Goal: Book appointment/travel/reservation

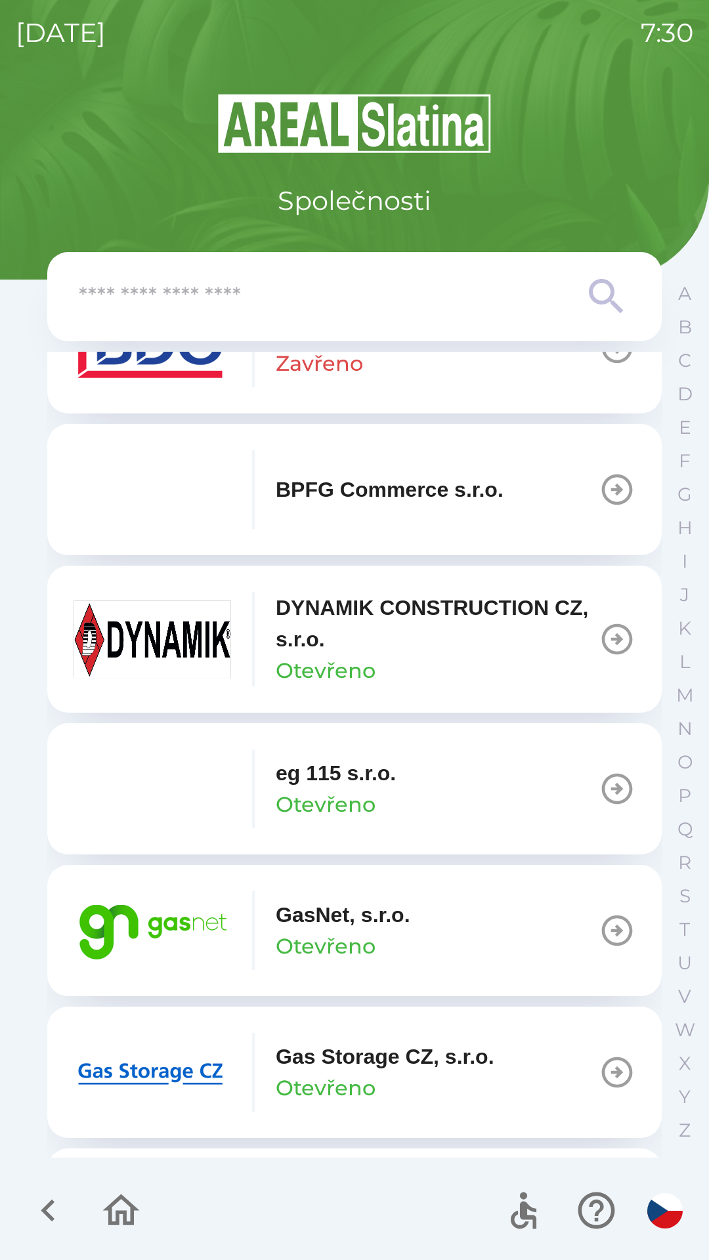
scroll to position [511, 0]
click at [370, 1081] on p "Otevřeno" at bounding box center [326, 1086] width 100 height 31
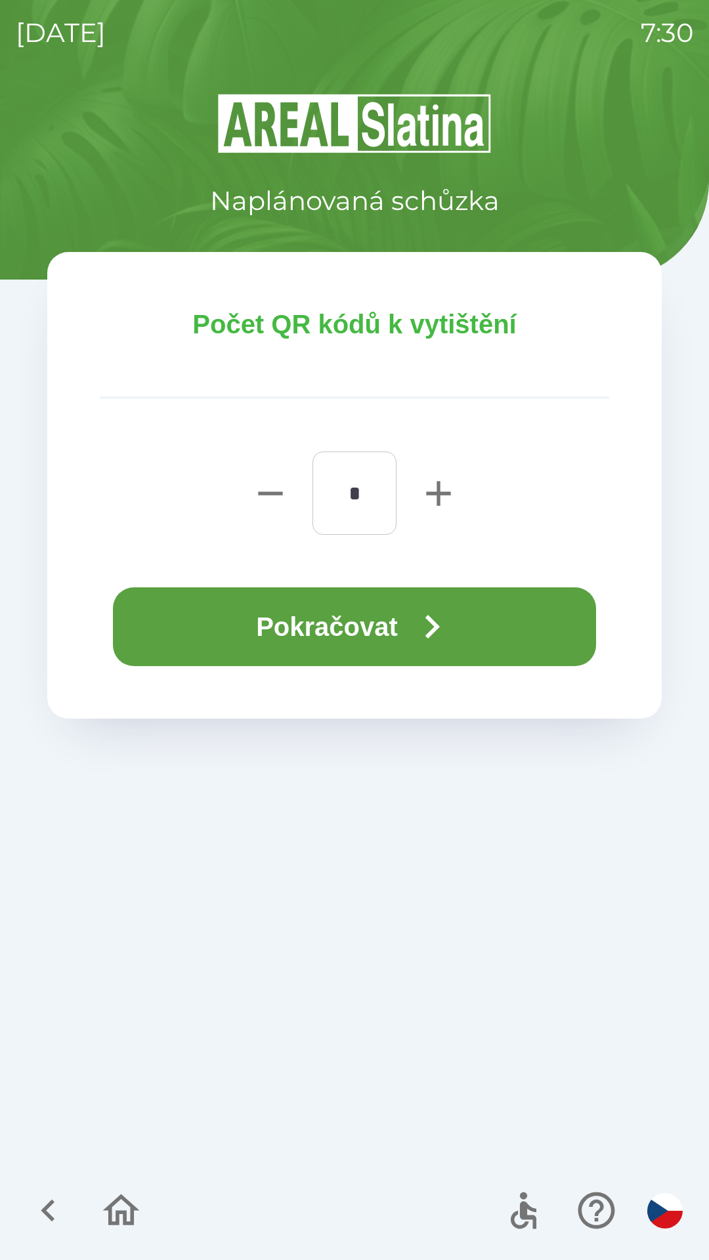
click at [388, 627] on button "Pokračovat" at bounding box center [354, 626] width 483 height 79
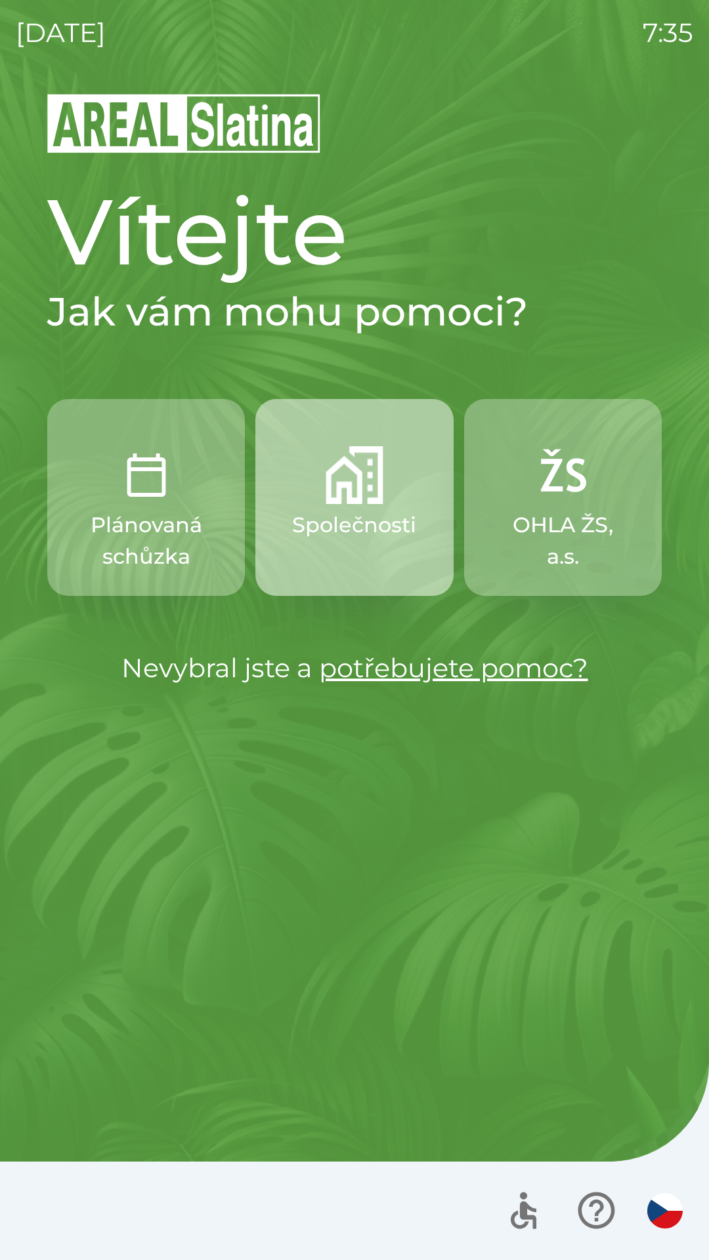
click at [360, 533] on p "Společnosti" at bounding box center [354, 524] width 124 height 31
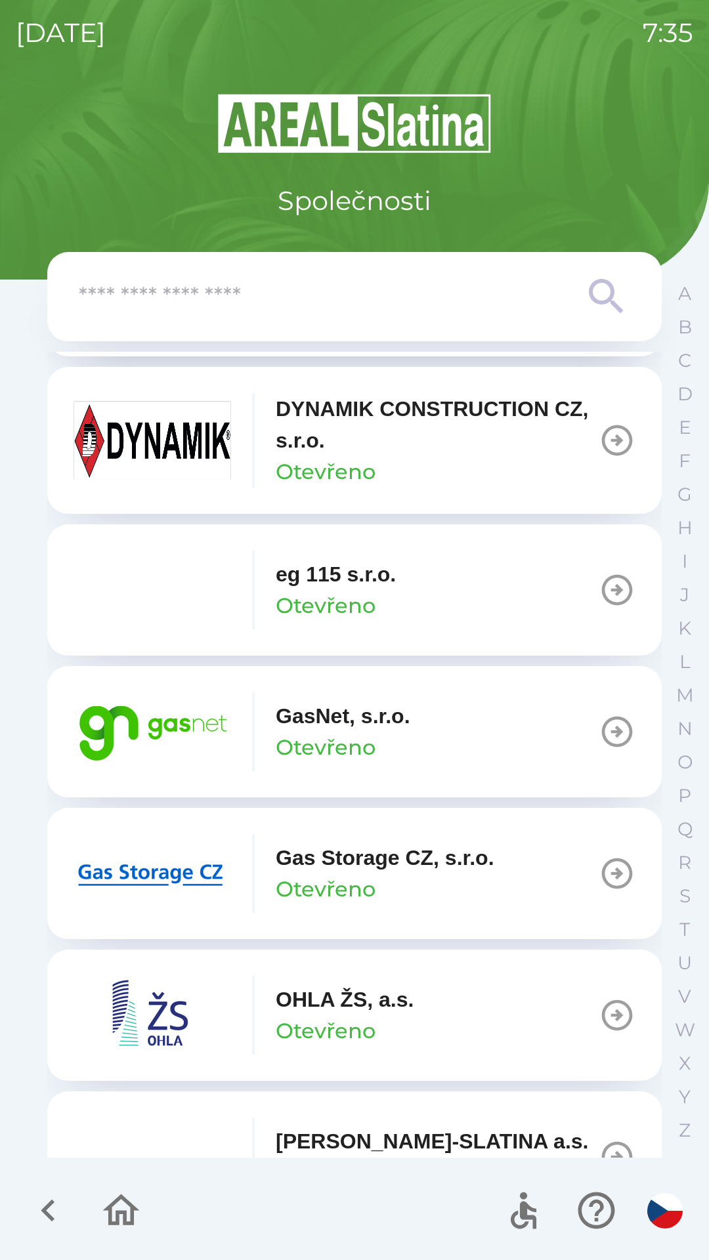
scroll to position [785, 0]
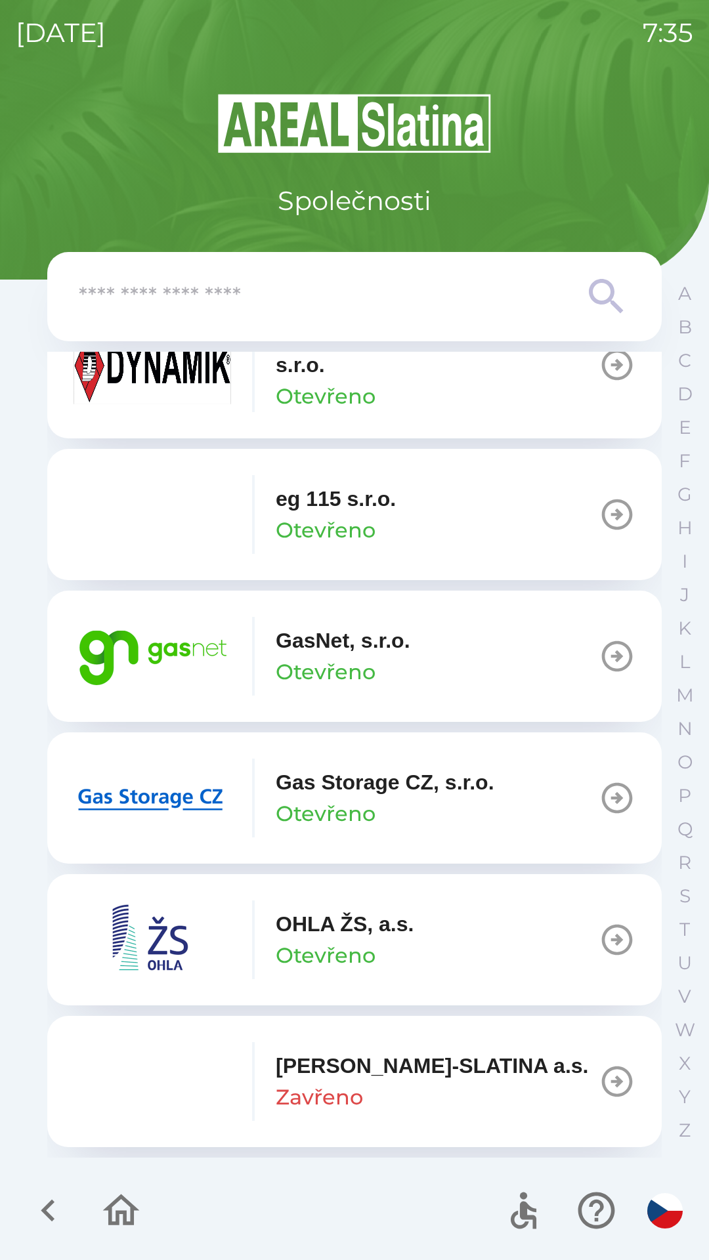
click at [328, 673] on p "Otevřeno" at bounding box center [326, 671] width 100 height 31
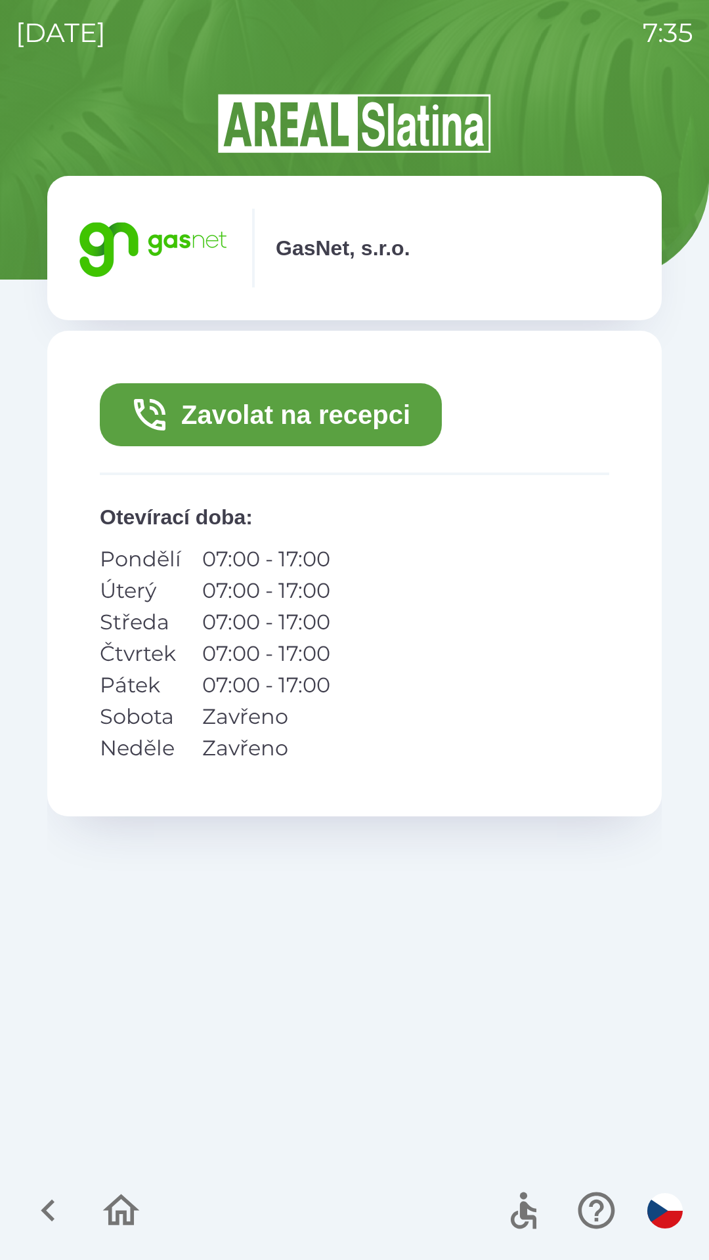
click at [356, 417] on button "Zavolat na recepci" at bounding box center [271, 414] width 342 height 63
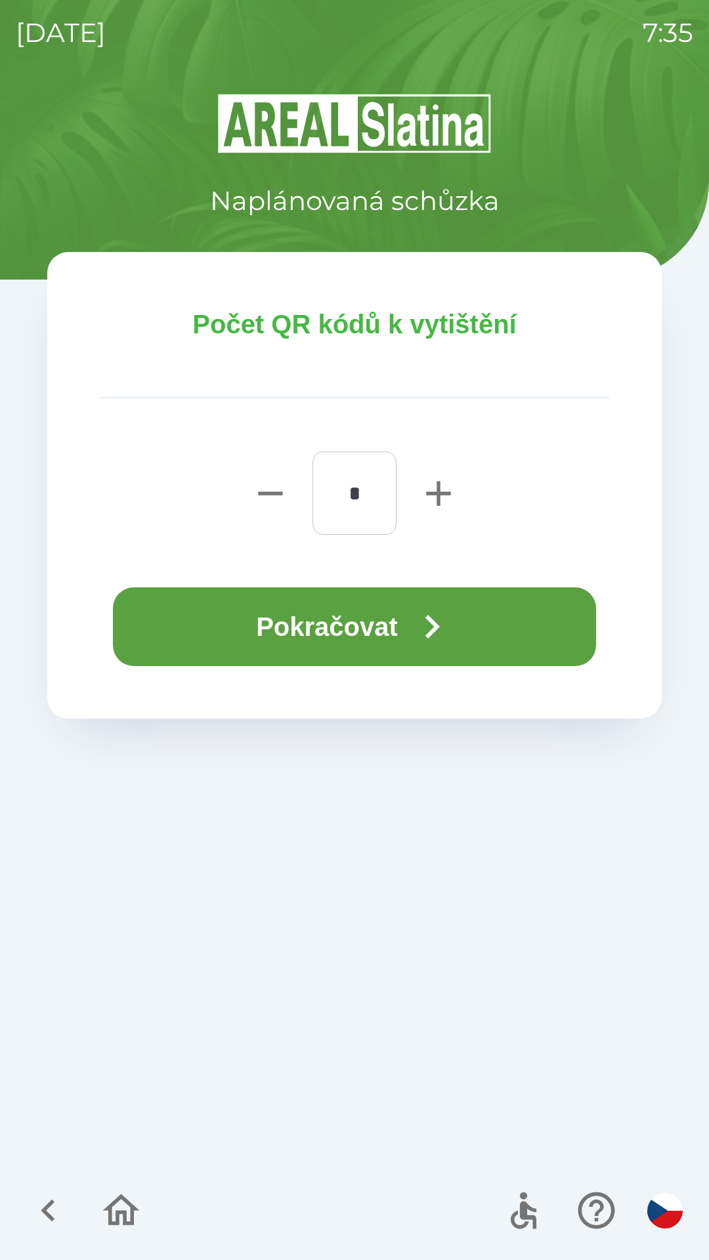
click at [396, 632] on button "Pokračovat" at bounding box center [354, 626] width 483 height 79
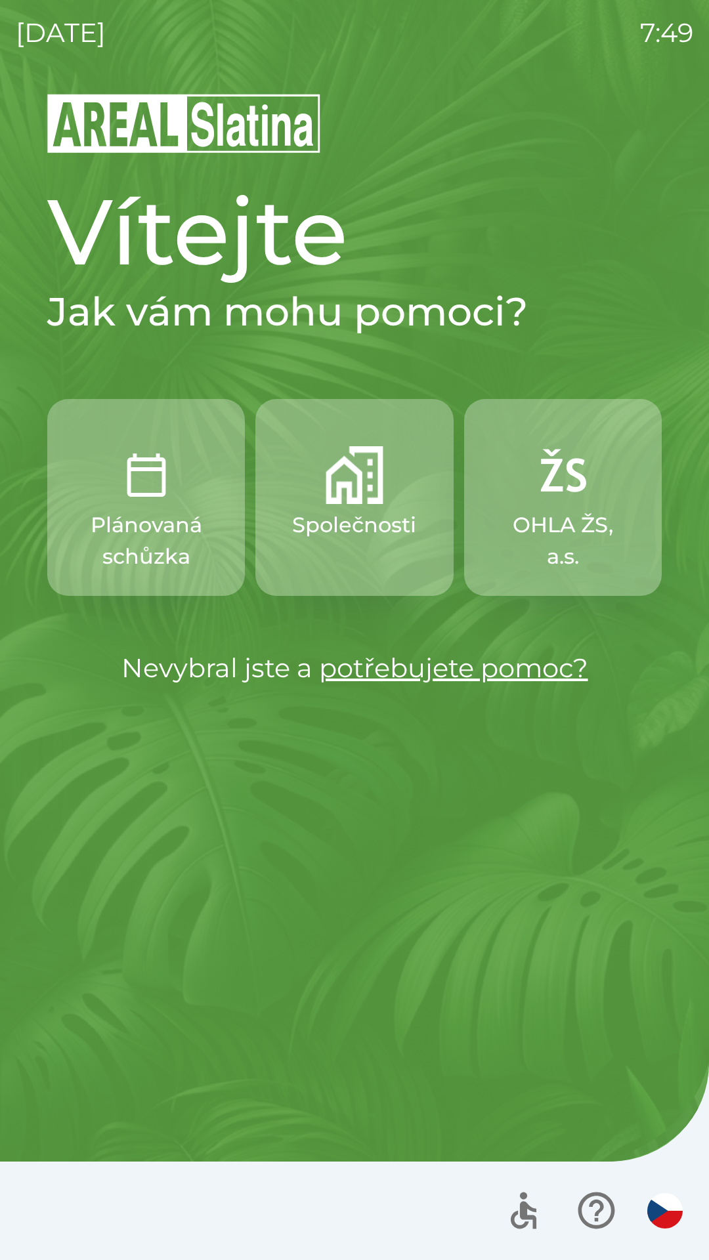
click at [384, 814] on div "Vítejte Jak vám mohu pomoci? Plánovaná schůzka Společnosti OHLA ŽS, a.s. Nevybr…" at bounding box center [354, 676] width 677 height 1168
click at [333, 491] on img "button" at bounding box center [354, 475] width 58 height 58
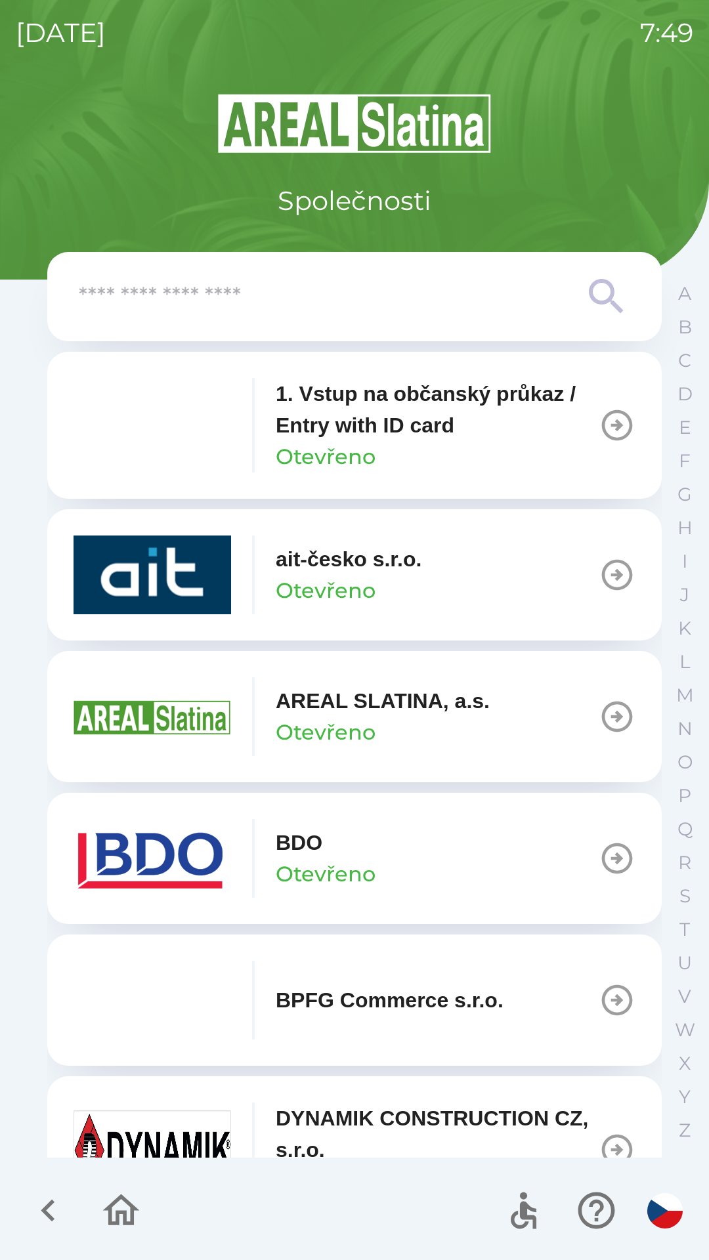
click at [602, 867] on icon "button" at bounding box center [617, 858] width 31 height 31
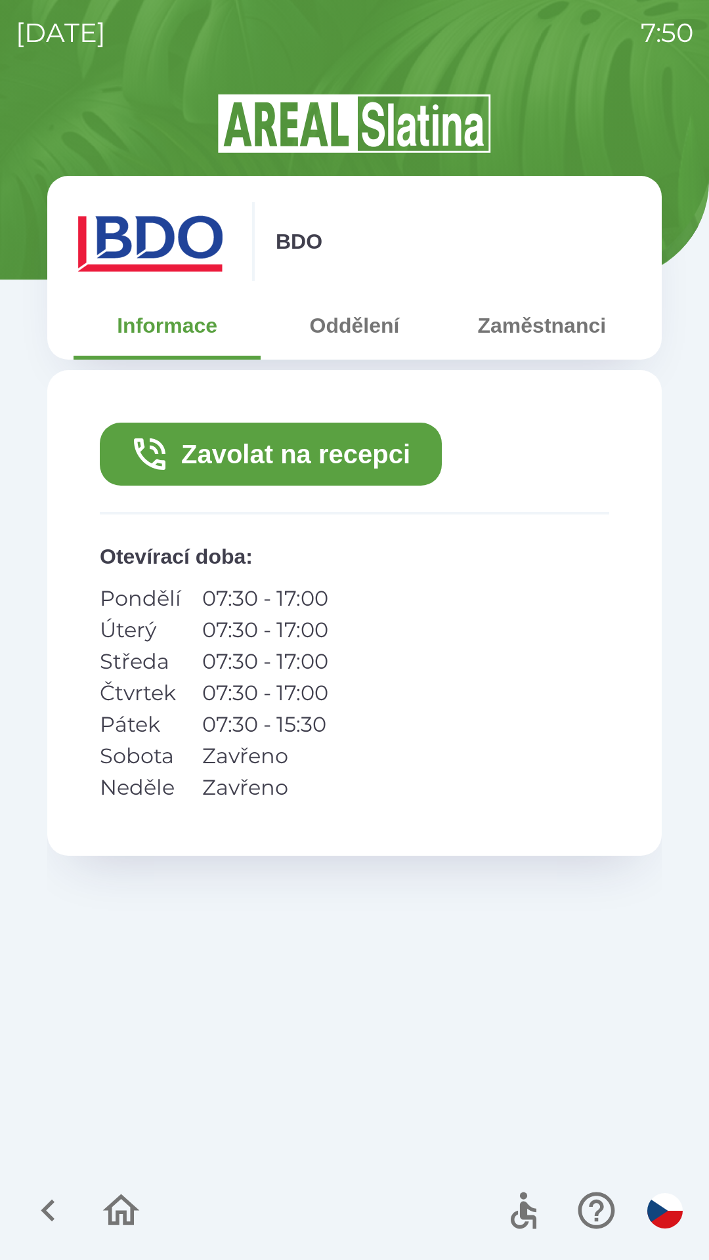
click at [308, 457] on button "Zavolat na recepci" at bounding box center [271, 454] width 342 height 63
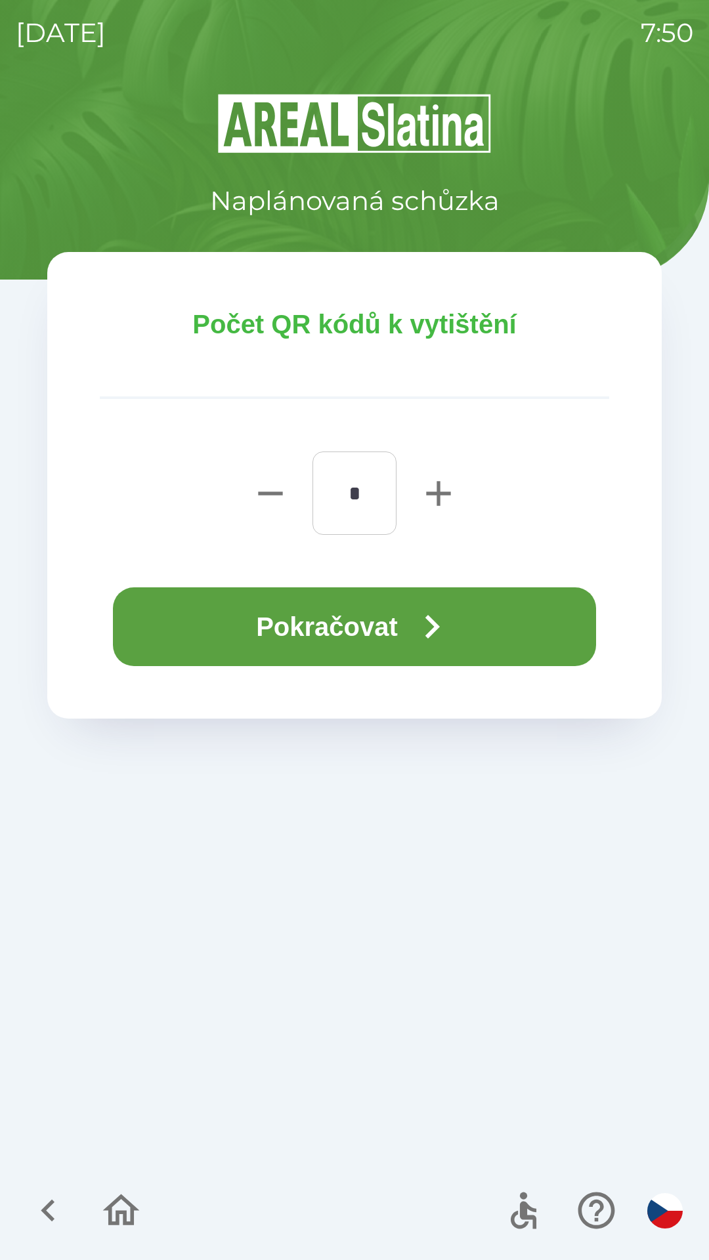
click at [322, 626] on button "Pokračovat" at bounding box center [354, 626] width 483 height 79
